Goal: Task Accomplishment & Management: Manage account settings

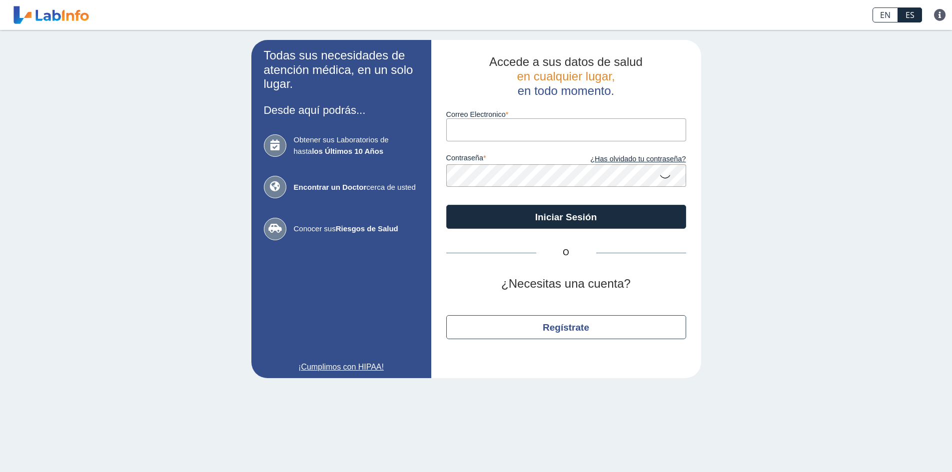
drag, startPoint x: 0, startPoint y: 0, endPoint x: 486, endPoint y: 133, distance: 503.6
click at [486, 133] on input "Correo Electronico" at bounding box center [566, 129] width 240 height 22
type input "[EMAIL_ADDRESS][DOMAIN_NAME]"
click at [661, 177] on icon at bounding box center [665, 175] width 12 height 19
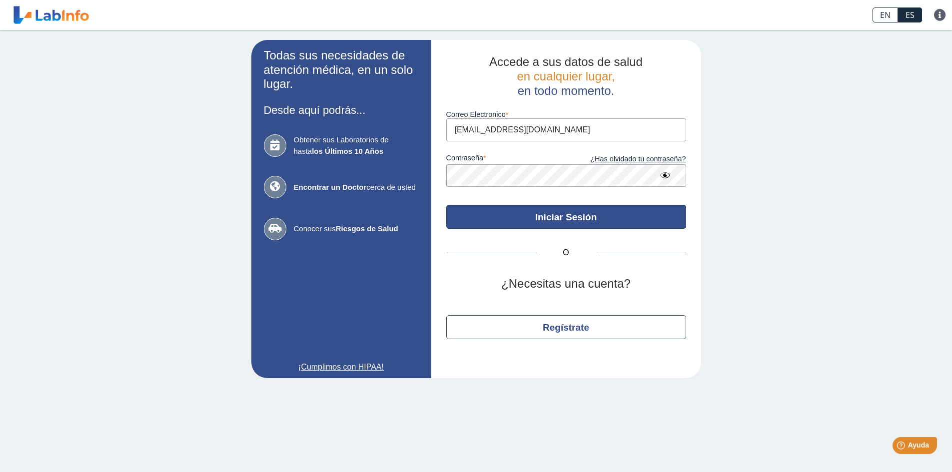
click at [566, 216] on button "Iniciar Sesión" at bounding box center [566, 217] width 240 height 24
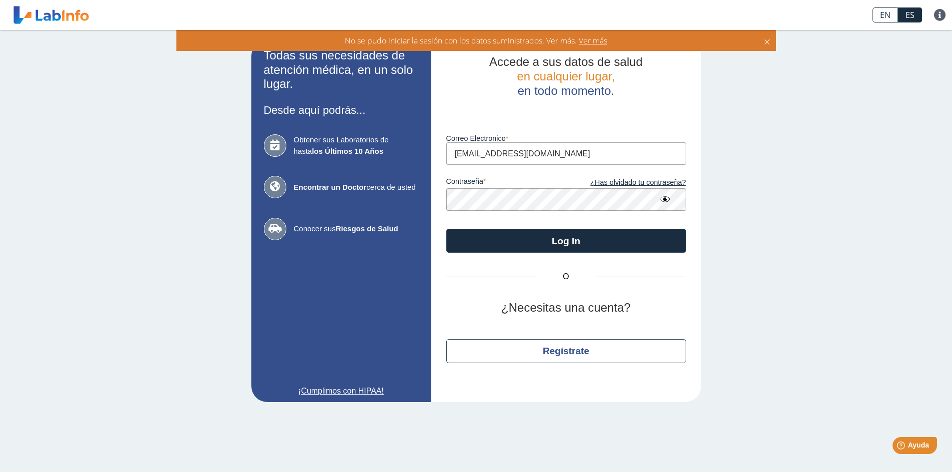
click at [570, 172] on div "contraseña ¿Has olvidado tu contraseña?" at bounding box center [566, 188] width 240 height 46
click at [633, 181] on link "¿Has olvidado tu contraseña?" at bounding box center [626, 182] width 120 height 11
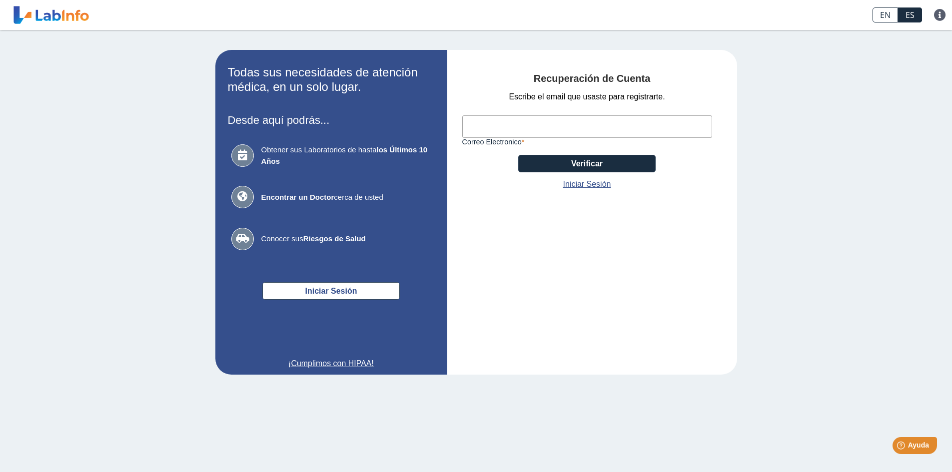
click at [558, 126] on input "Correo Electronico" at bounding box center [587, 126] width 250 height 22
type input "[EMAIL_ADDRESS][DOMAIN_NAME]"
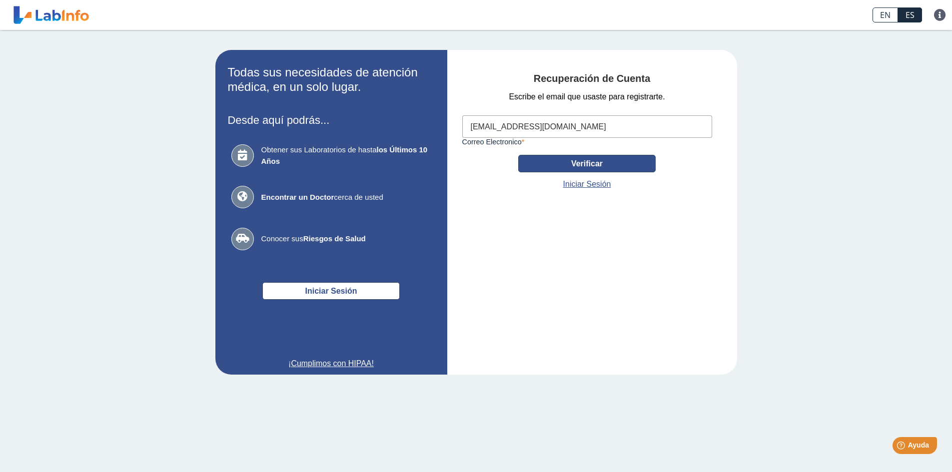
click at [585, 161] on button "Verificar" at bounding box center [586, 163] width 137 height 17
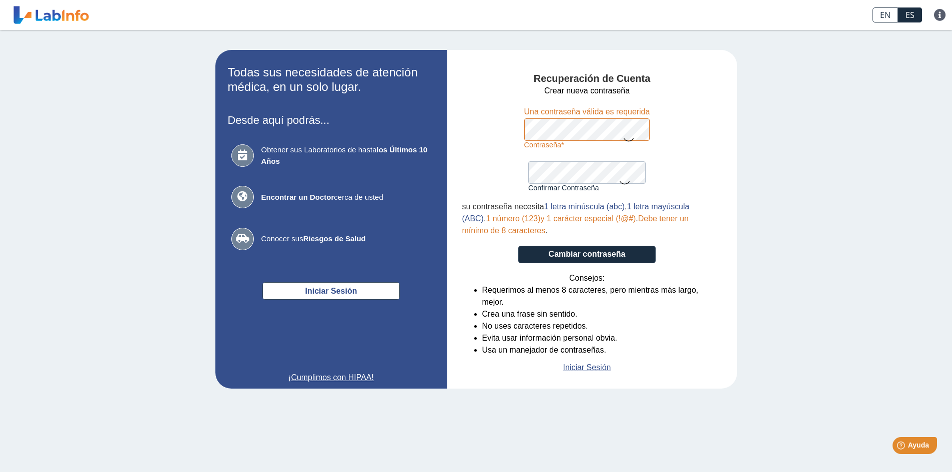
click at [630, 135] on icon at bounding box center [628, 138] width 12 height 19
click at [620, 180] on icon at bounding box center [624, 181] width 12 height 19
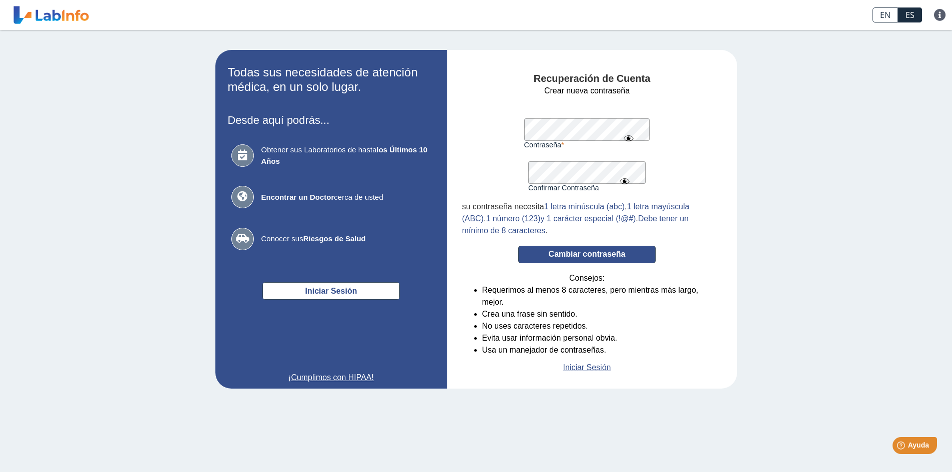
click at [578, 251] on button "Cambiar contraseña" at bounding box center [586, 254] width 137 height 17
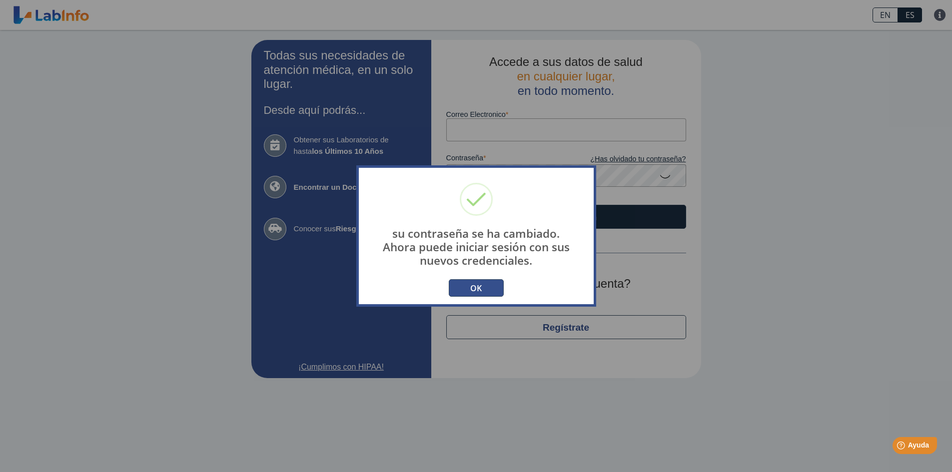
click at [489, 288] on button "OK" at bounding box center [476, 287] width 55 height 17
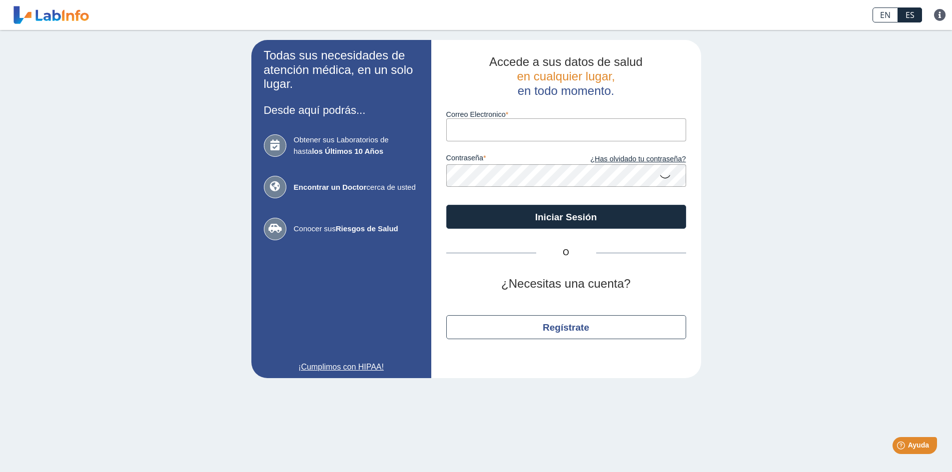
click at [523, 129] on input "Correo Electronico" at bounding box center [566, 129] width 240 height 22
type input "V"
type input "v"
type input "[EMAIL_ADDRESS][DOMAIN_NAME]"
click at [662, 175] on icon at bounding box center [665, 175] width 12 height 19
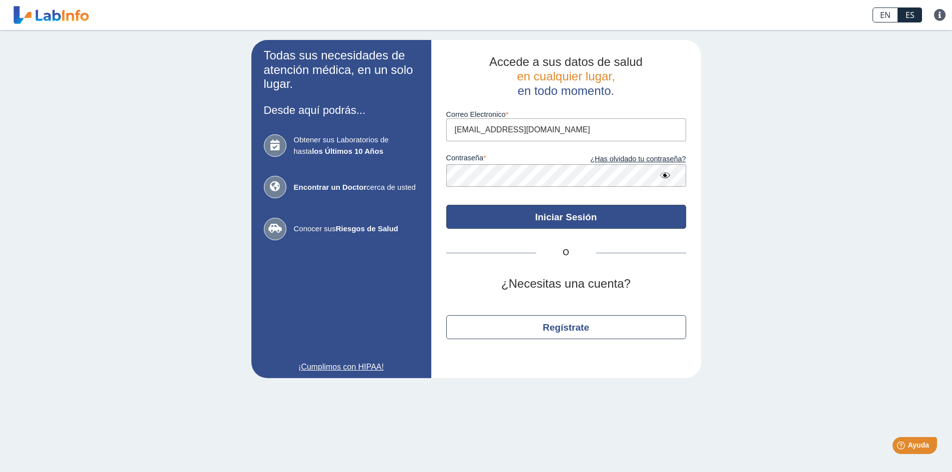
click at [606, 215] on button "Iniciar Sesión" at bounding box center [566, 217] width 240 height 24
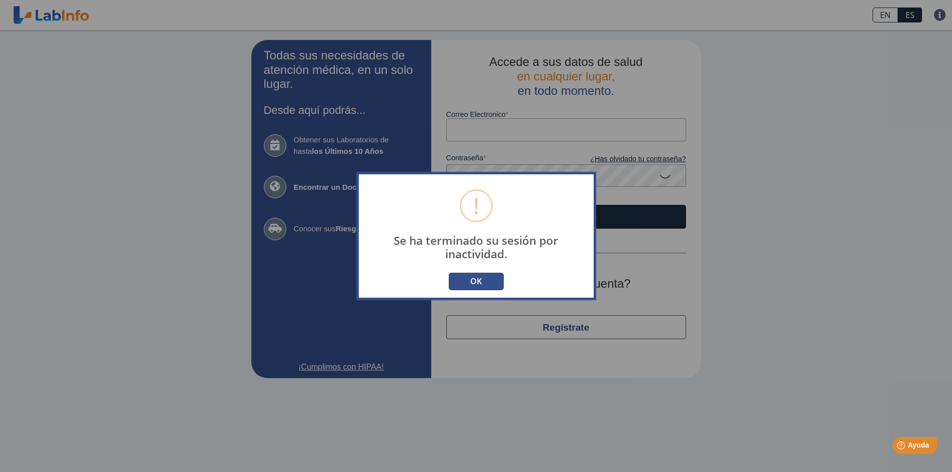
click at [486, 282] on button "OK" at bounding box center [476, 281] width 55 height 17
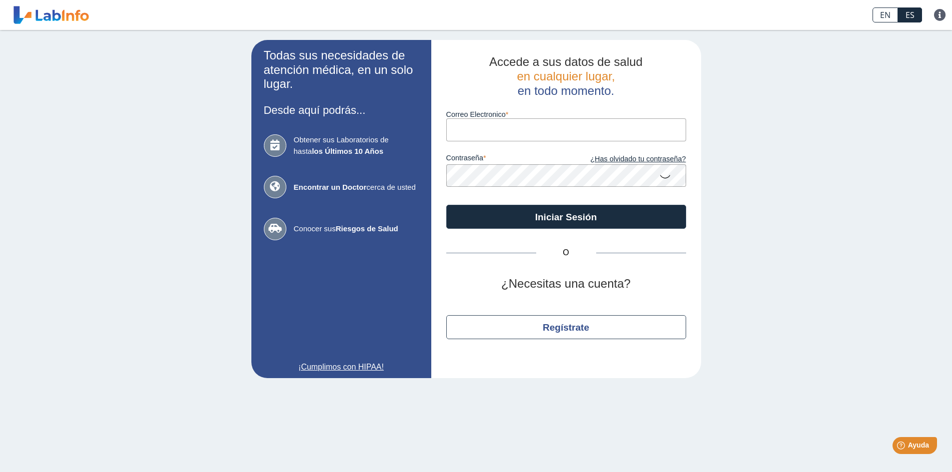
click at [514, 127] on input "Correo Electronico" at bounding box center [566, 129] width 240 height 22
click at [477, 129] on input "Correo Electronico" at bounding box center [566, 129] width 240 height 22
